Goal: Task Accomplishment & Management: Manage account settings

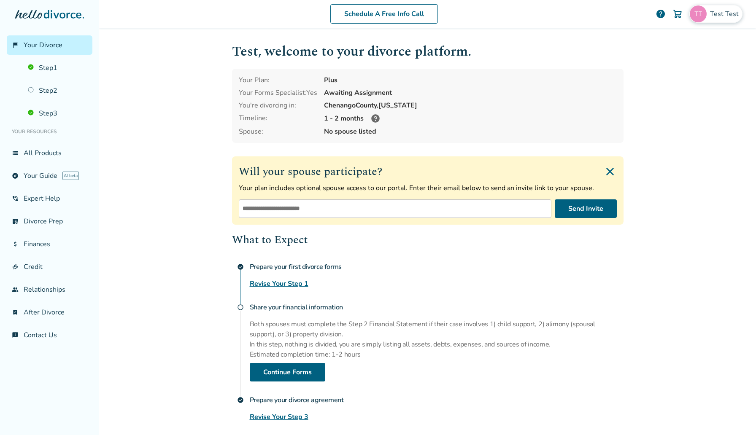
click at [709, 10] on div "Test Test" at bounding box center [715, 14] width 53 height 18
click at [646, 65] on link "Profile" at bounding box center [653, 73] width 20 height 16
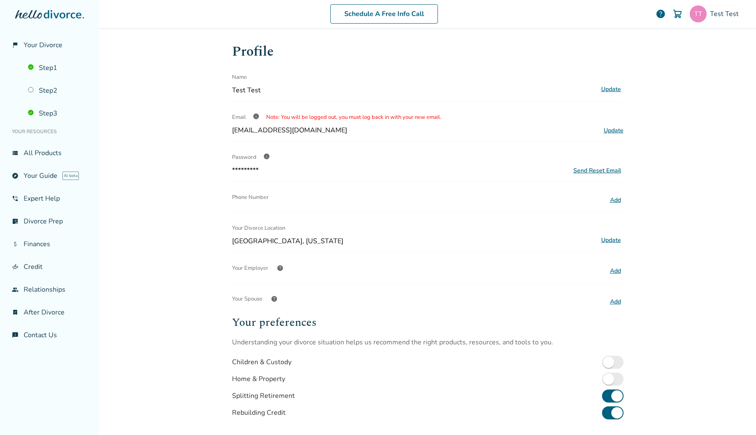
scroll to position [108, 0]
